Goal: Task Accomplishment & Management: Use online tool/utility

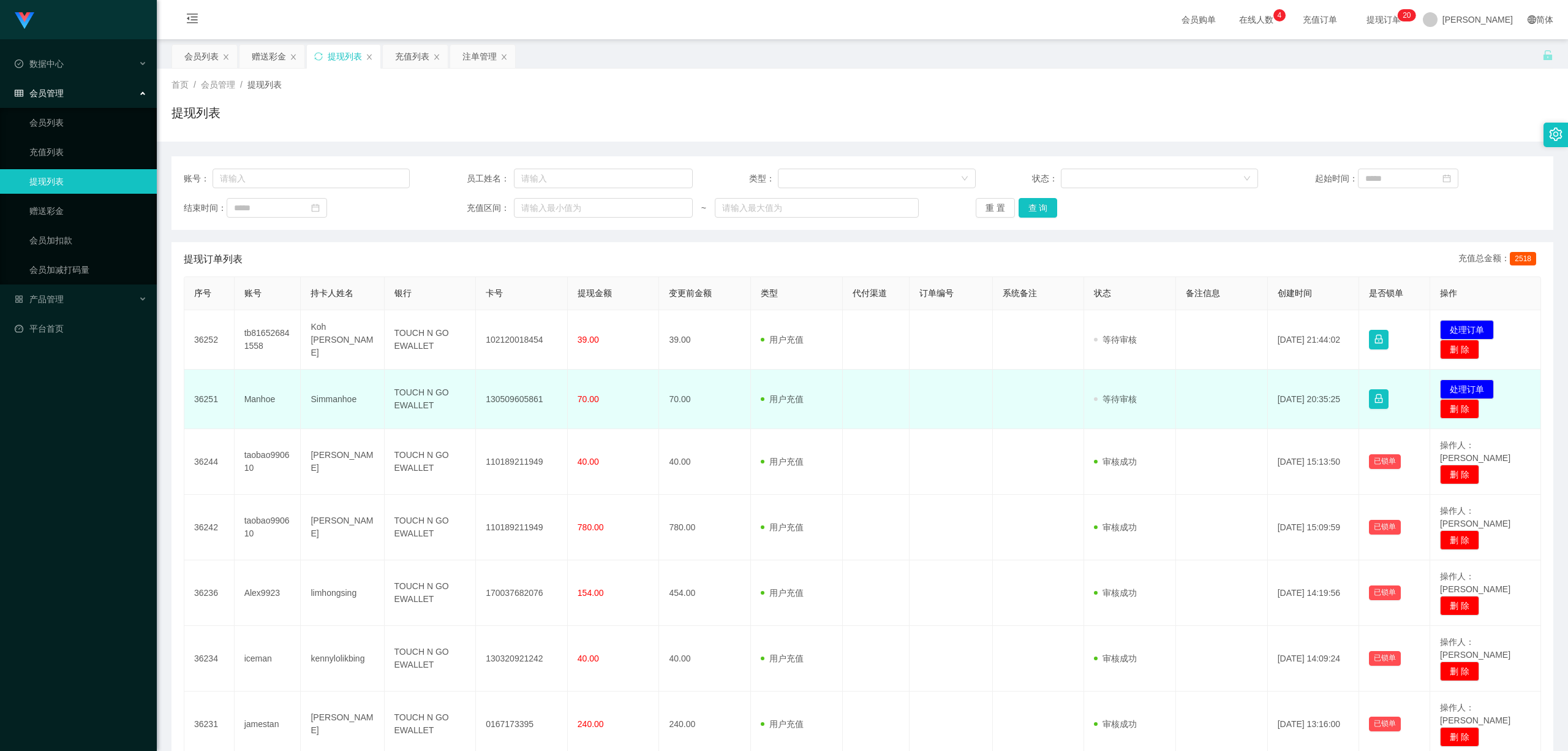
click at [518, 395] on td "130509605861" at bounding box center [522, 399] width 92 height 60
click at [518, 396] on td "130509605861" at bounding box center [522, 399] width 92 height 60
copy td "130509605861"
click at [1466, 387] on button "处理订单" at bounding box center [1466, 388] width 54 height 20
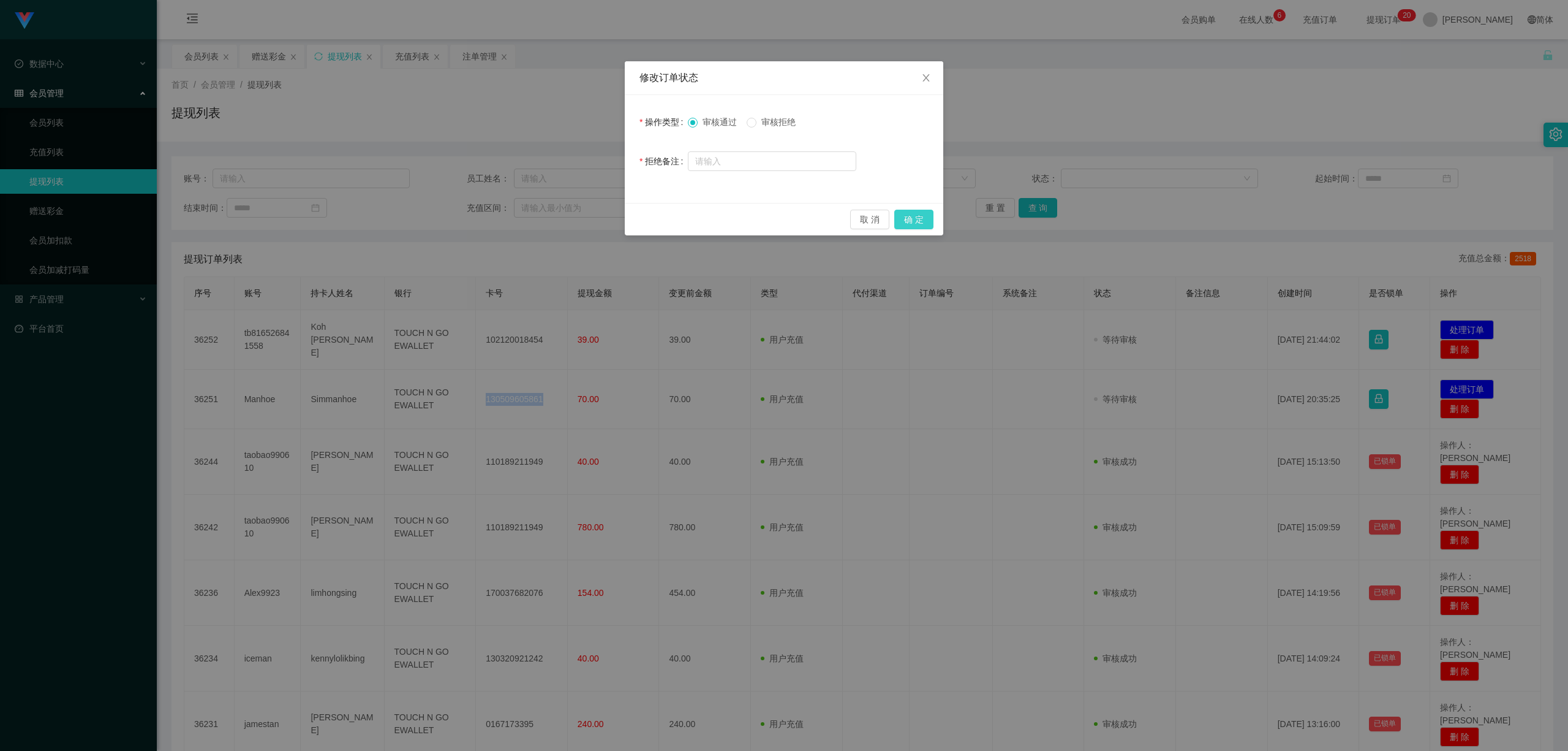
click at [909, 223] on button "确 定" at bounding box center [914, 219] width 39 height 20
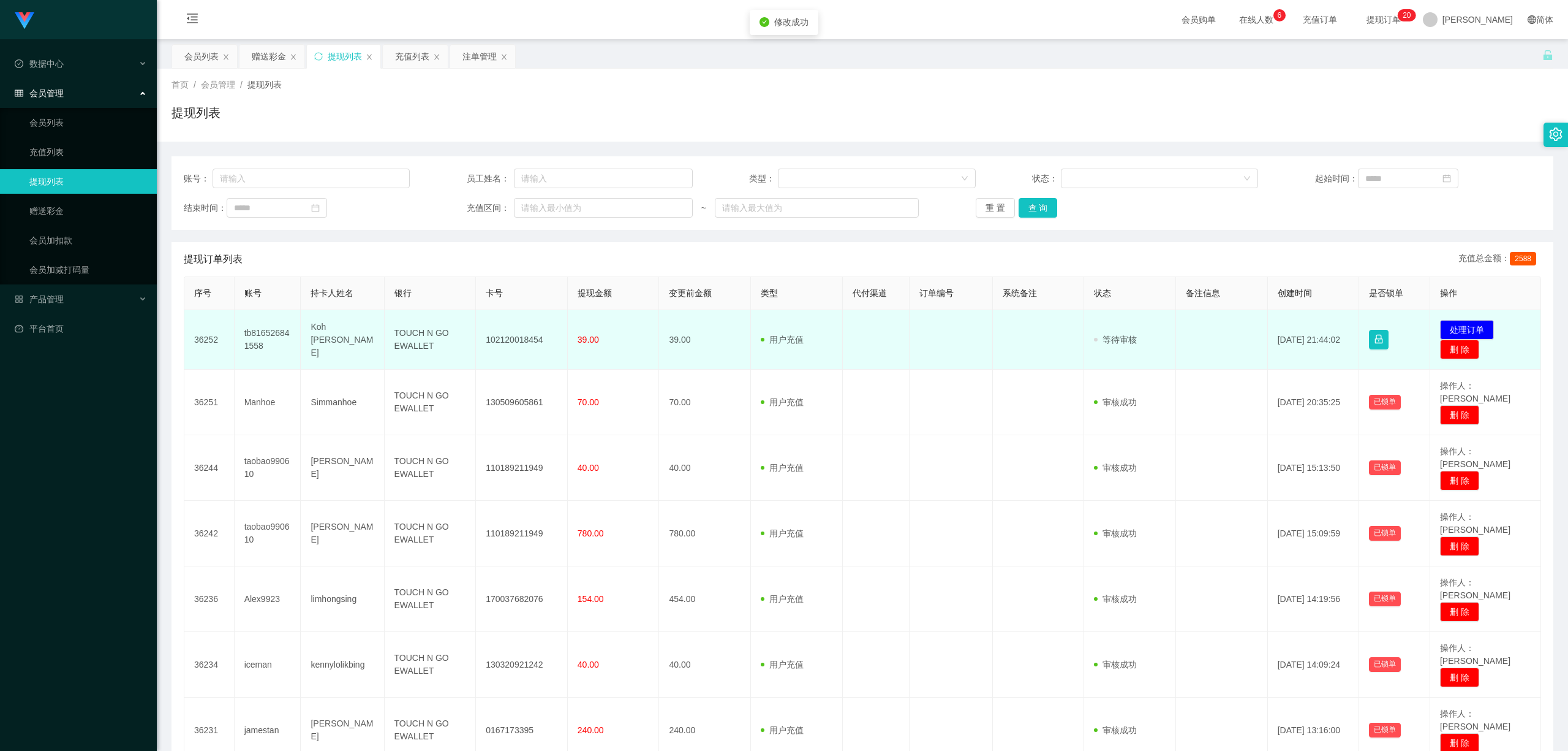
click at [512, 339] on td "102120018454" at bounding box center [522, 340] width 92 height 60
copy td "102120018454"
click at [1448, 331] on button "处理订单" at bounding box center [1466, 329] width 54 height 20
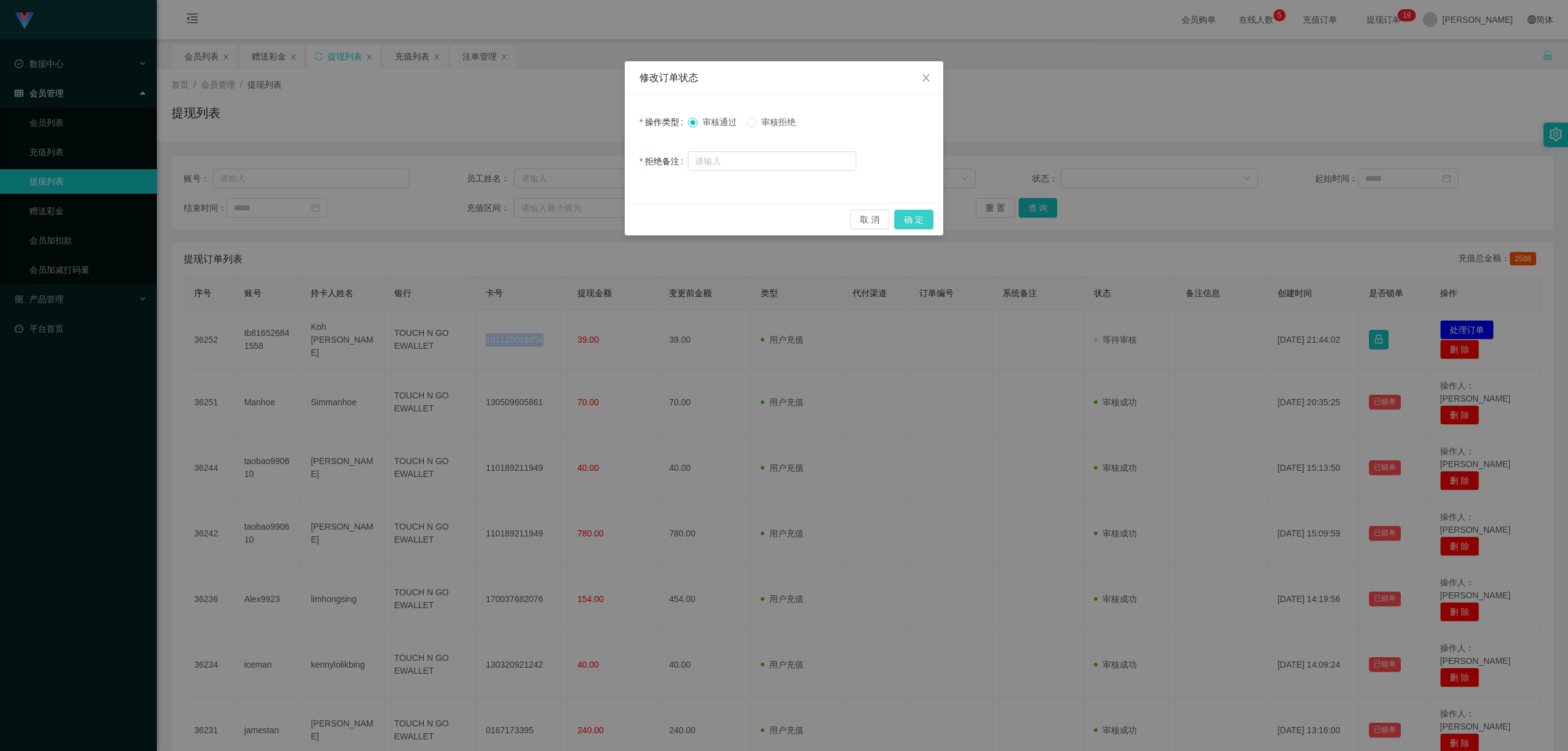
click at [911, 225] on button "确 定" at bounding box center [914, 219] width 39 height 20
